Goal: Task Accomplishment & Management: Manage account settings

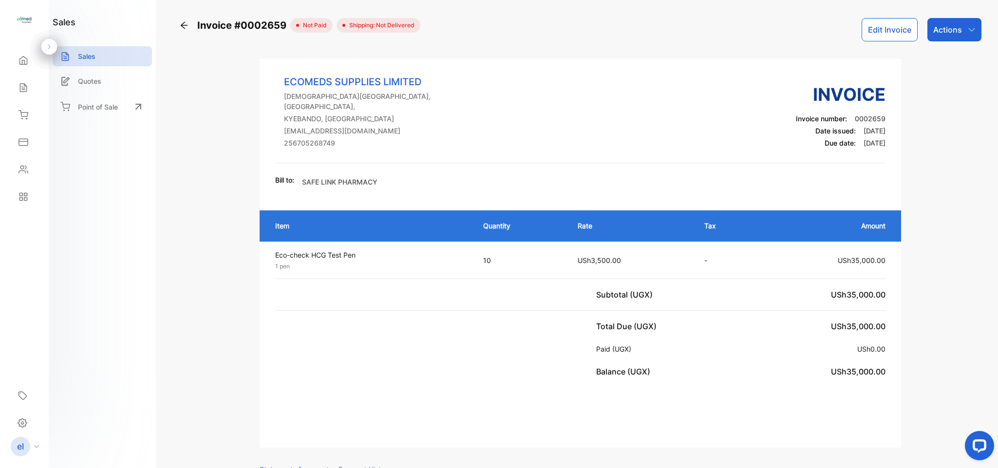
scroll to position [505, 0]
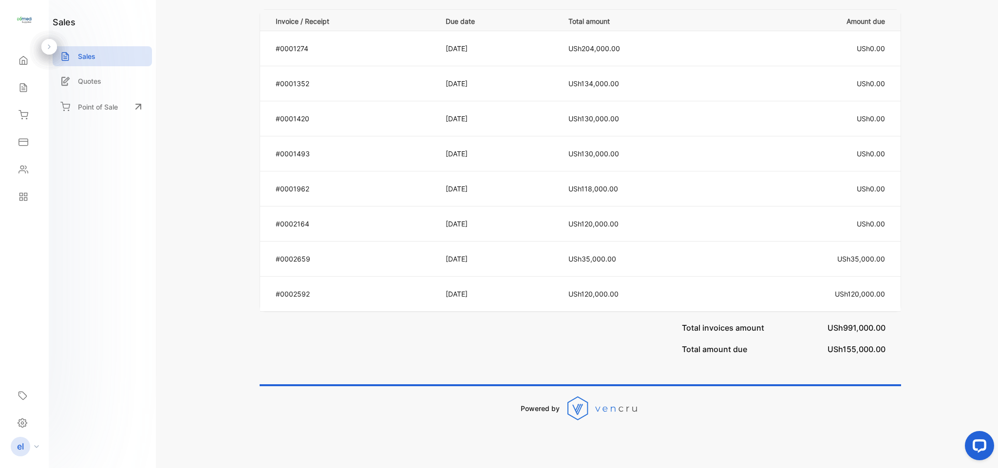
click at [585, 15] on th "Total amount" at bounding box center [646, 20] width 179 height 21
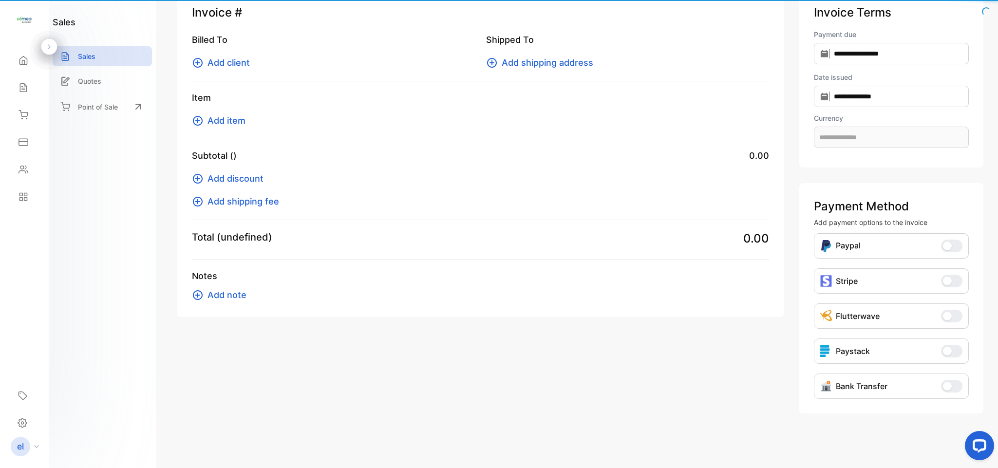
scroll to position [34, 0]
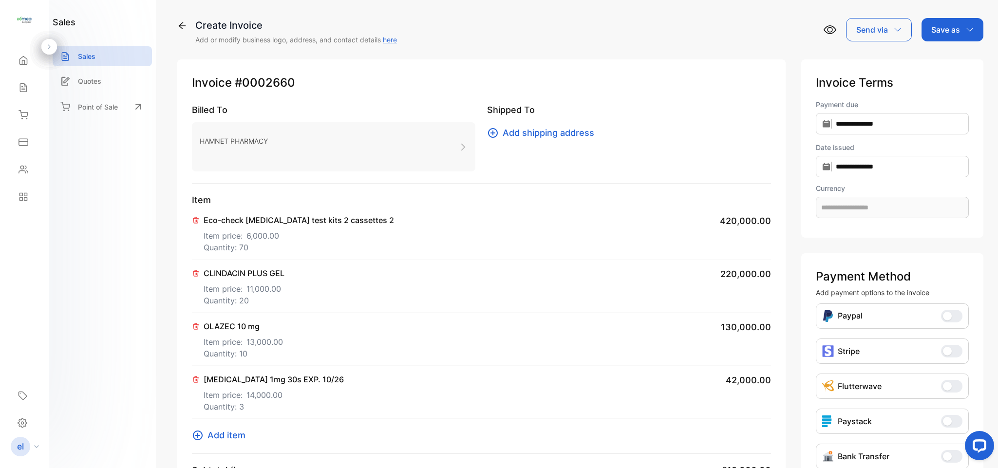
scroll to position [259, 0]
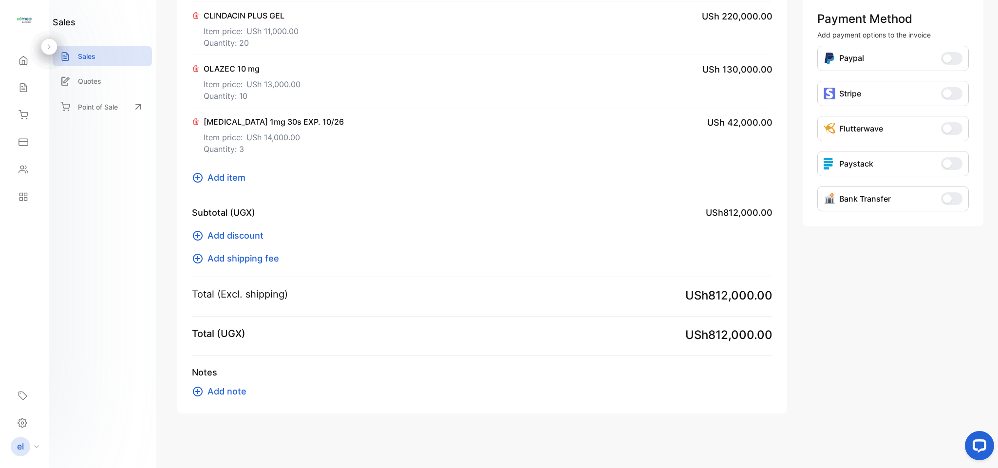
type input "**********"
click at [449, 274] on div "Subtotal (UGX) USh812,000.00 Add discount Add shipping fee" at bounding box center [482, 241] width 581 height 71
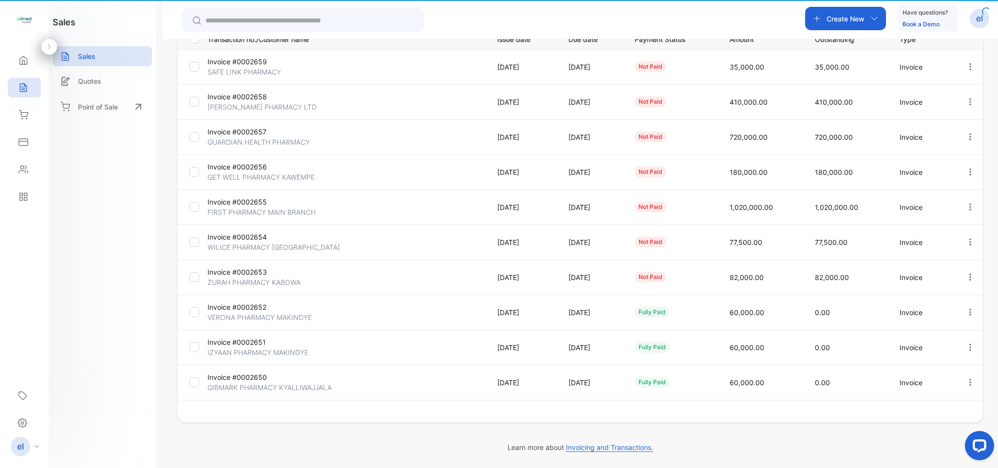
type input "**********"
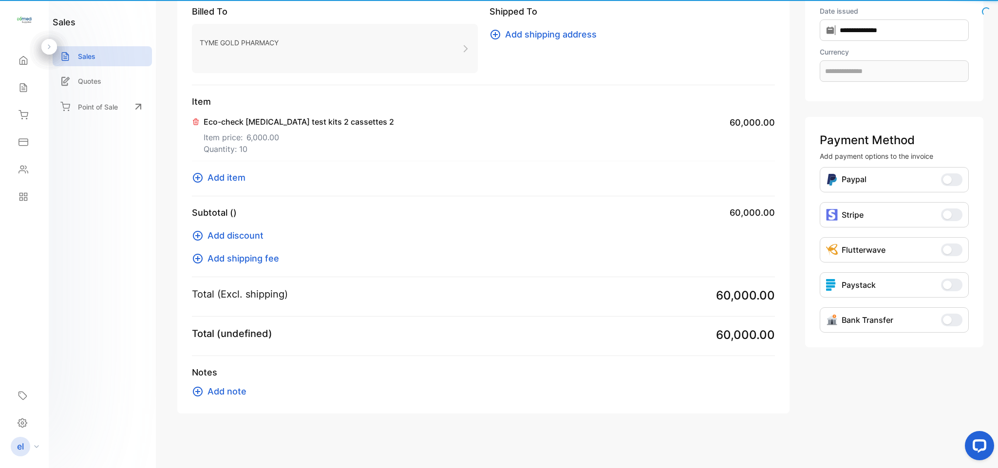
scroll to position [137, 0]
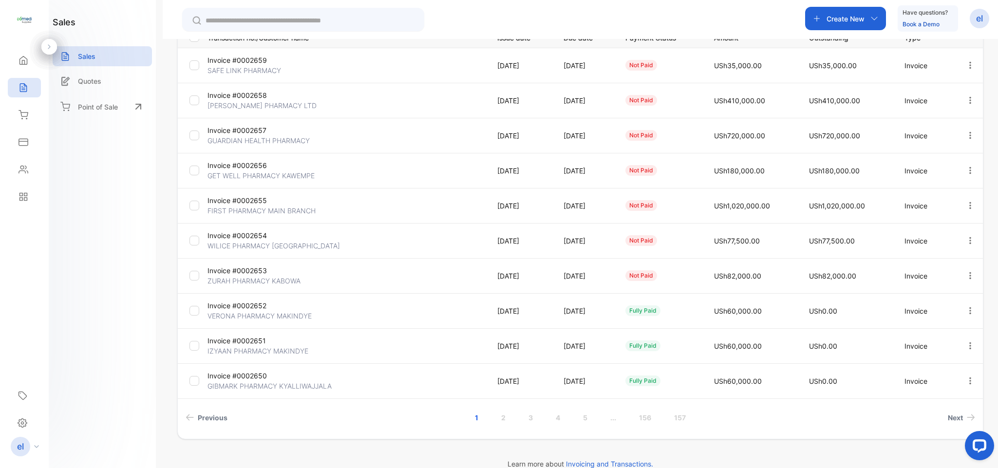
scroll to position [171, 0]
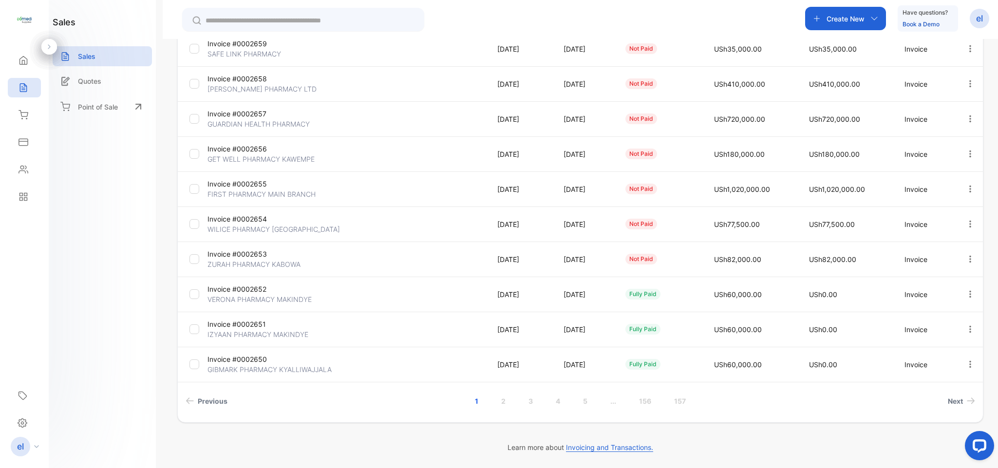
click at [250, 297] on p "VERONA PHARMACY MAKINDYE" at bounding box center [260, 299] width 104 height 10
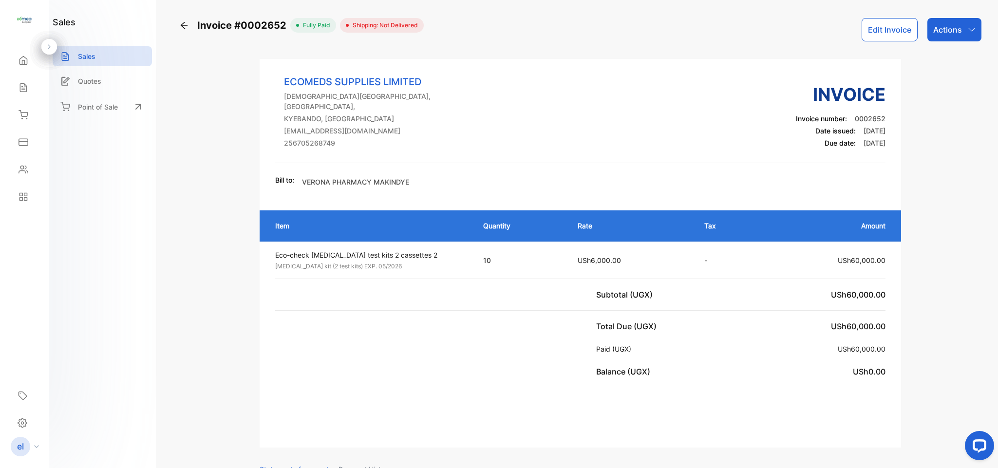
click at [183, 21] on icon at bounding box center [184, 25] width 10 height 10
